Goal: Book appointment/travel/reservation

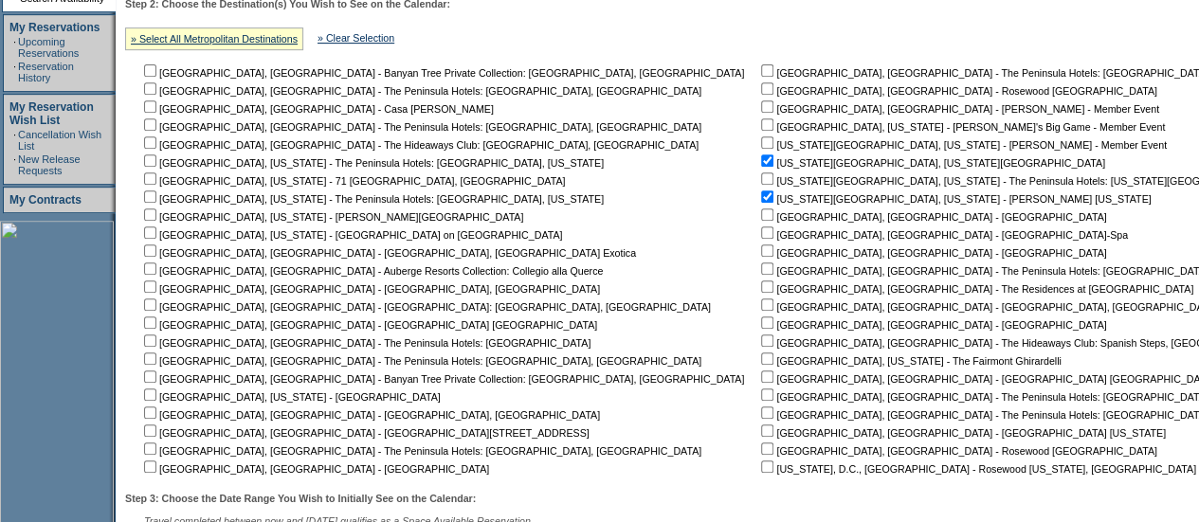
scroll to position [378, 0]
click at [761, 162] on input "checkbox" at bounding box center [767, 161] width 12 height 12
checkbox input "false"
click at [761, 194] on input "checkbox" at bounding box center [767, 198] width 12 height 12
checkbox input "false"
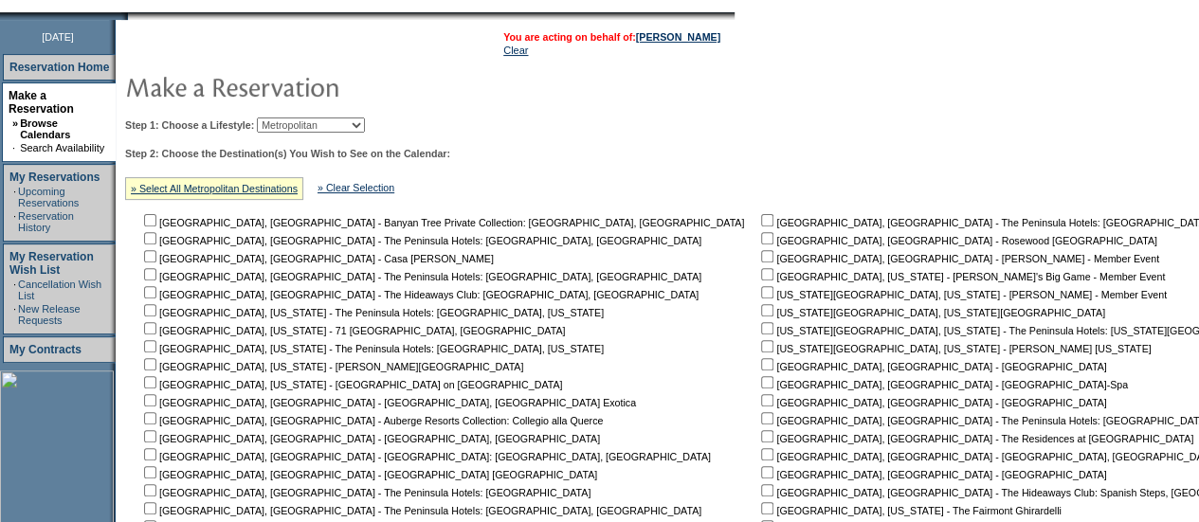
scroll to position [189, 0]
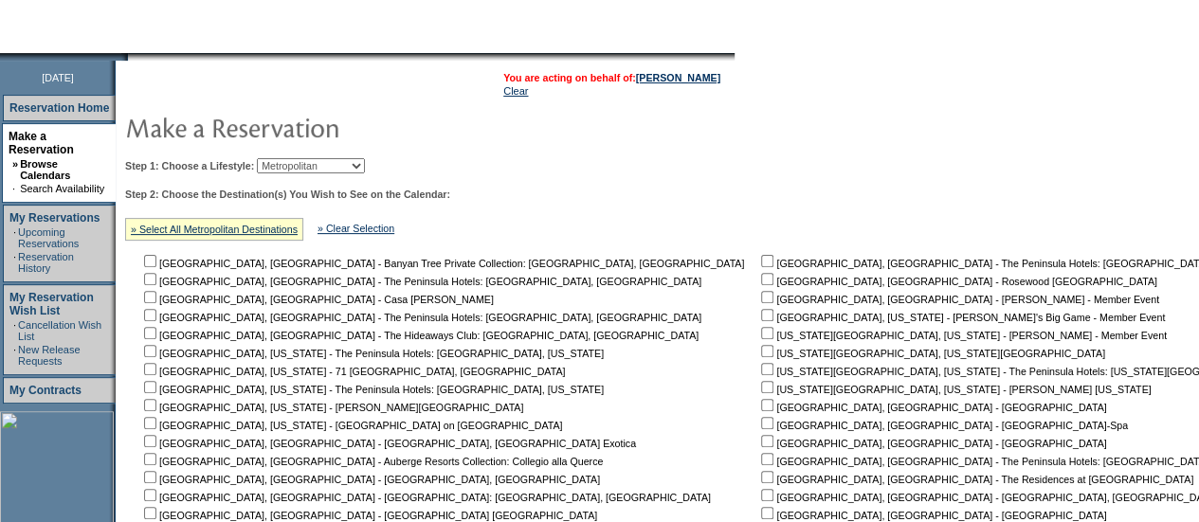
click at [365, 166] on select "Beach Leisure Metropolitan Mountain OIAL for Adventure OIAL for Couples OIAL fo…" at bounding box center [311, 165] width 108 height 15
select select "Beach"
click at [289, 158] on select "Beach Leisure Metropolitan Mountain OIAL for Adventure OIAL for Couples OIAL fo…" at bounding box center [311, 165] width 108 height 15
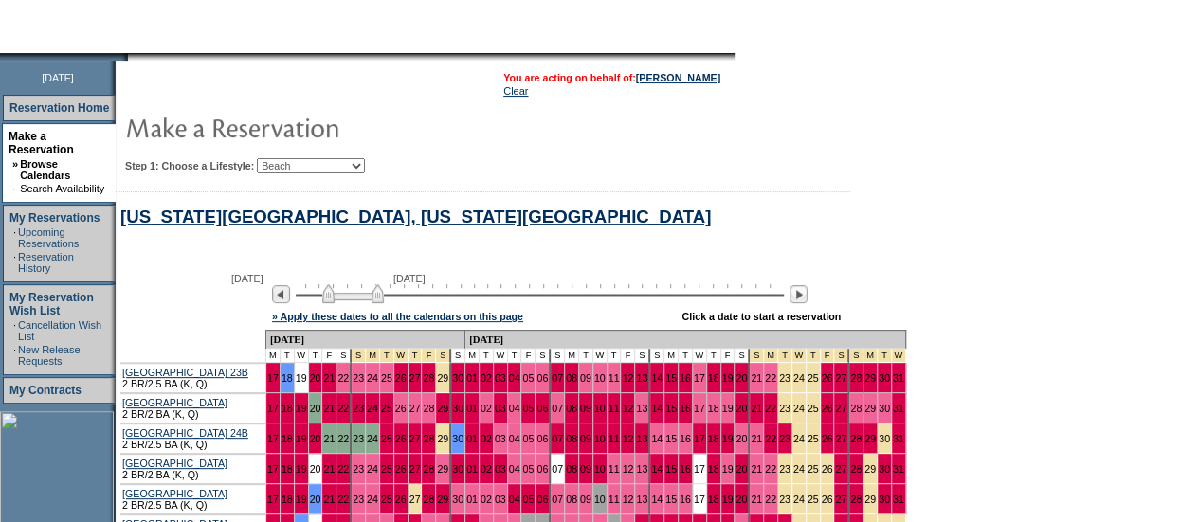
scroll to position [663, 0]
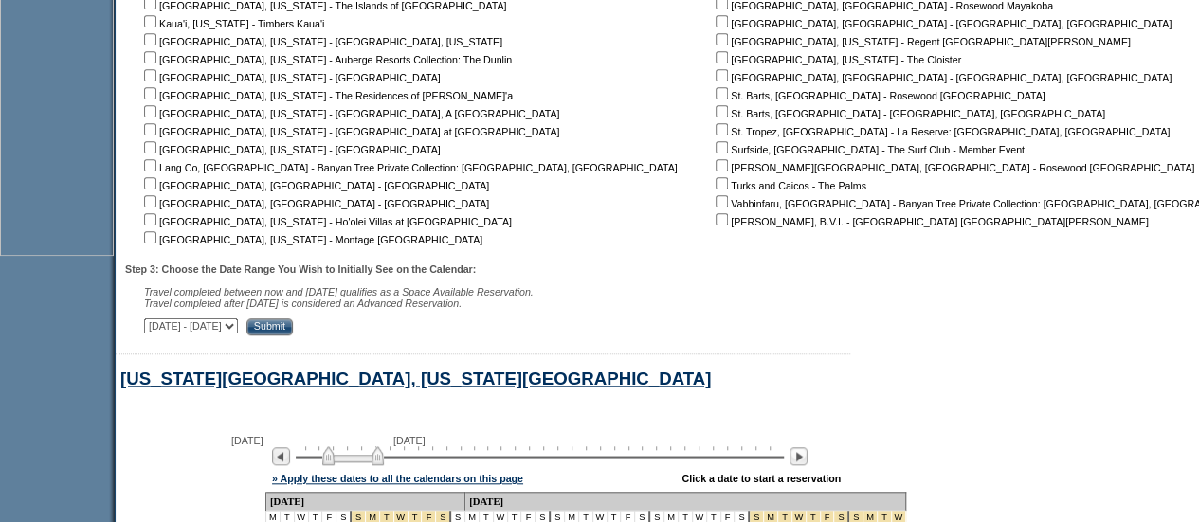
click at [716, 166] on input "checkbox" at bounding box center [722, 165] width 12 height 12
checkbox input "true"
click at [293, 330] on input "Submit" at bounding box center [269, 327] width 46 height 17
